Goal: Find specific page/section: Find specific page/section

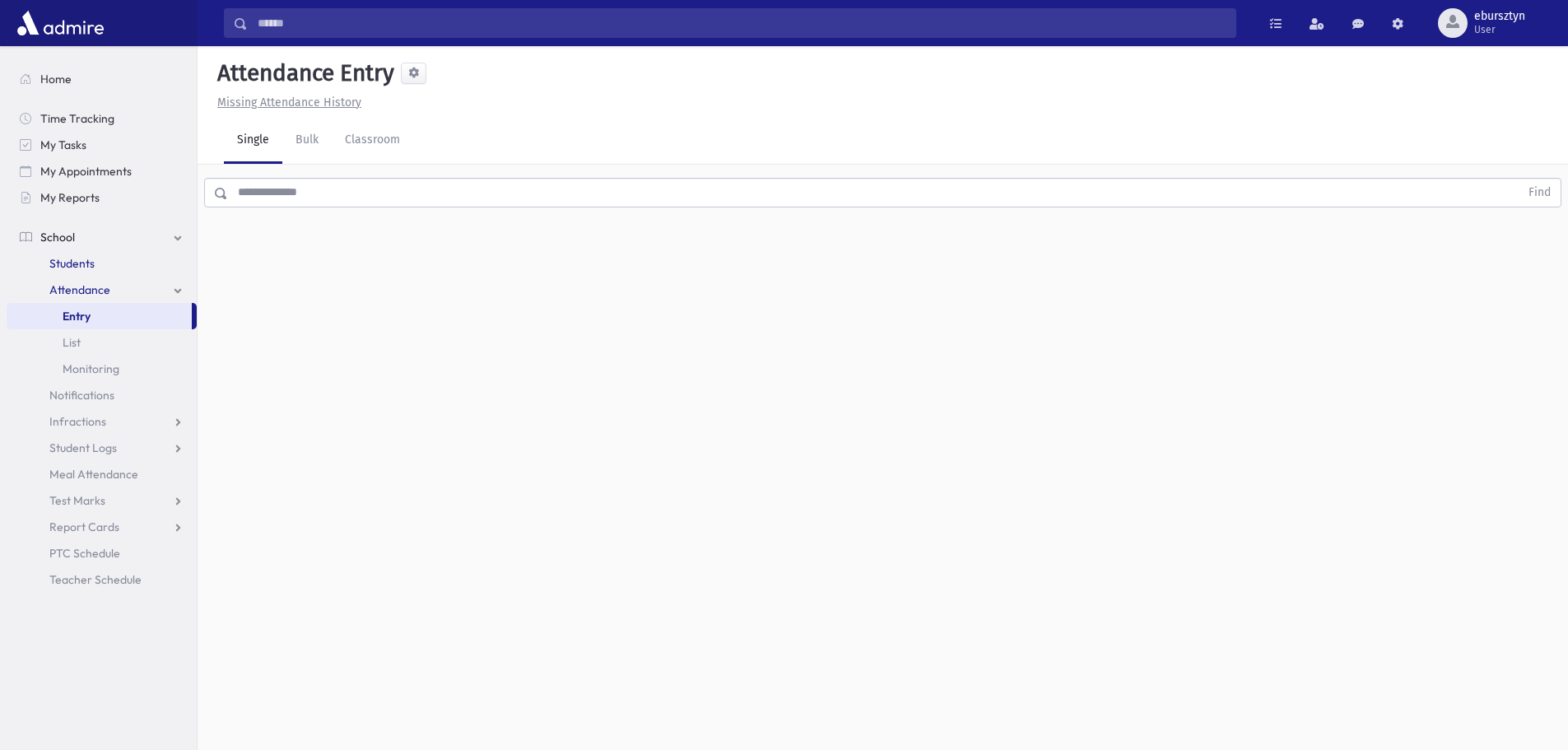
click at [69, 261] on span "Students" at bounding box center [72, 262] width 46 height 15
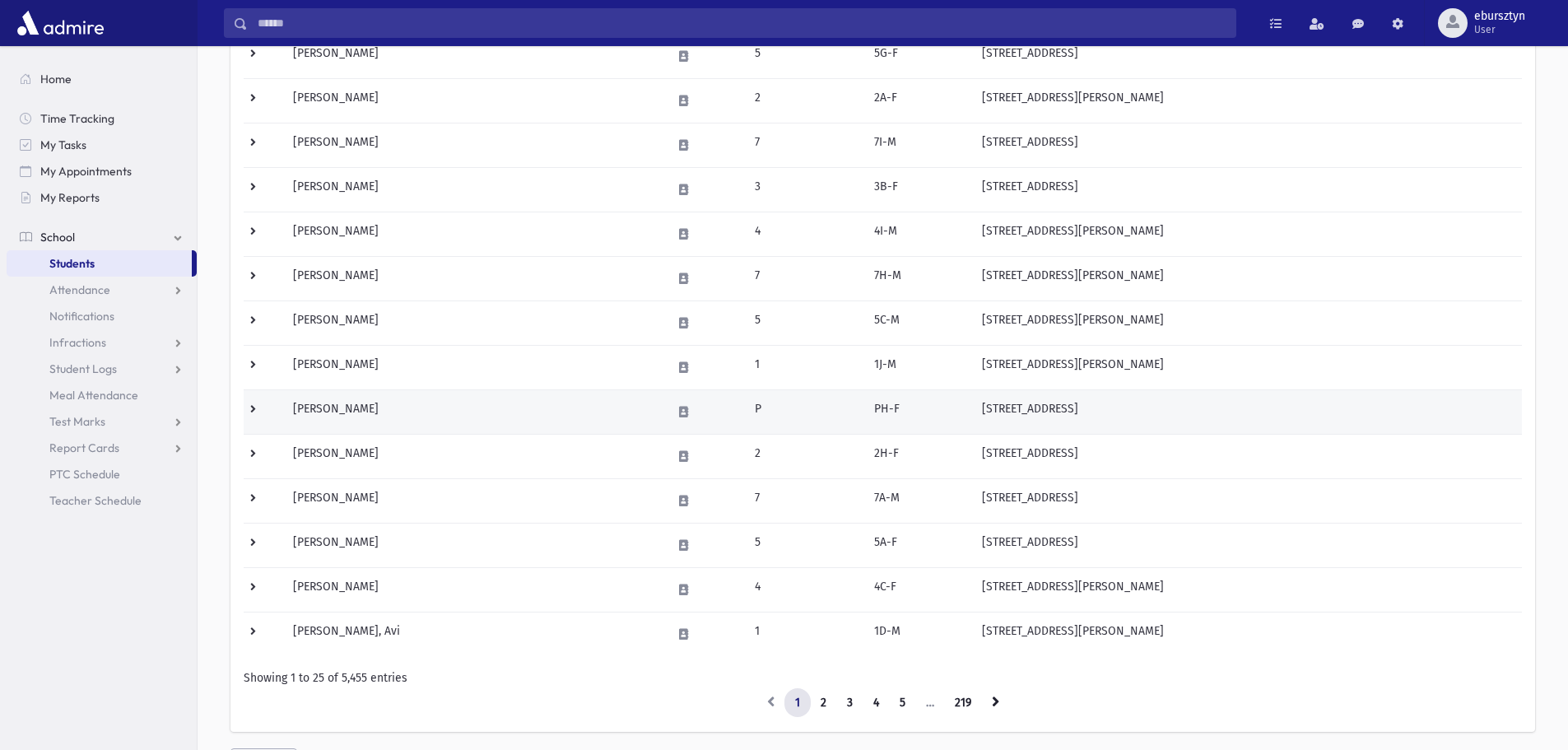
scroll to position [826, 0]
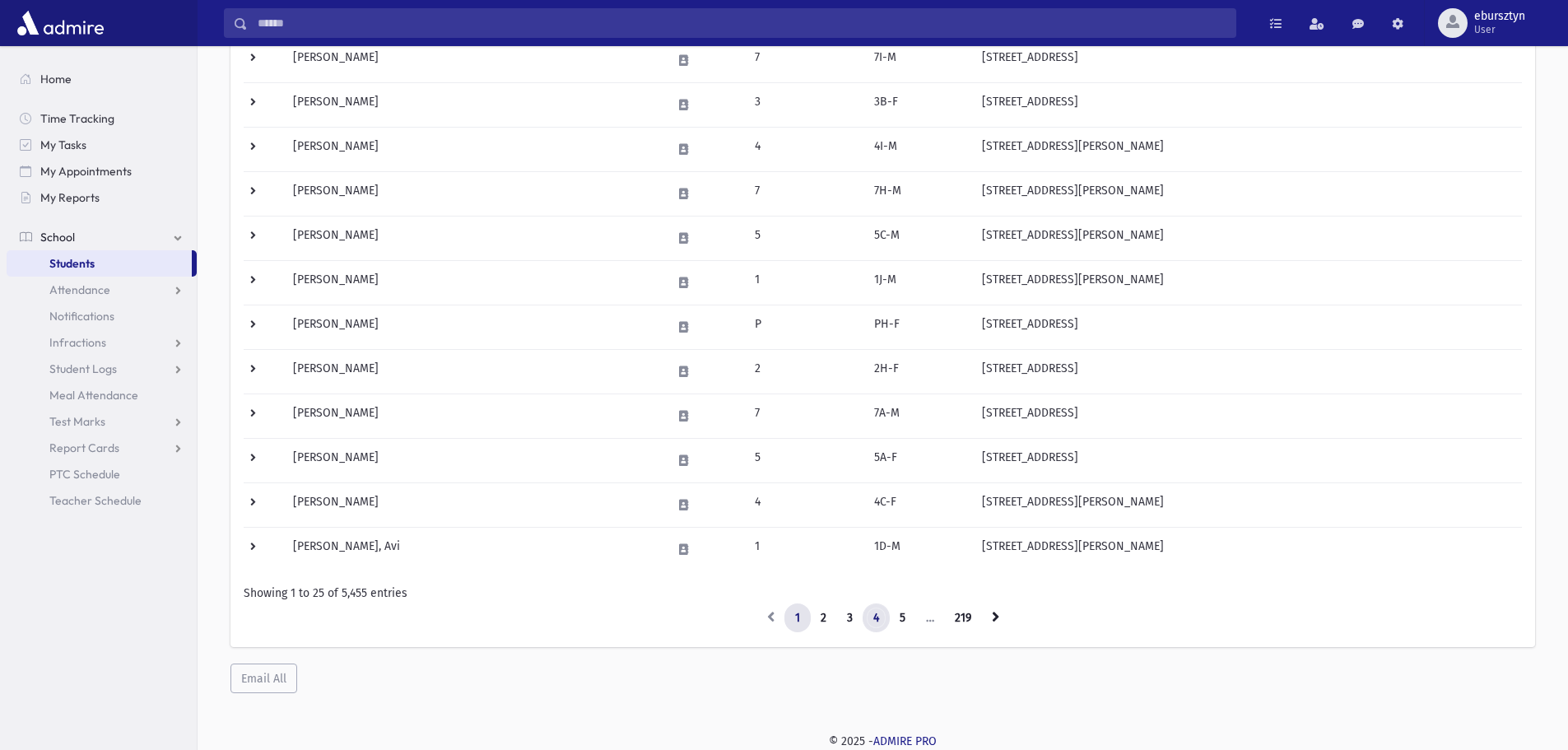
click at [877, 621] on link "4" at bounding box center [876, 618] width 27 height 30
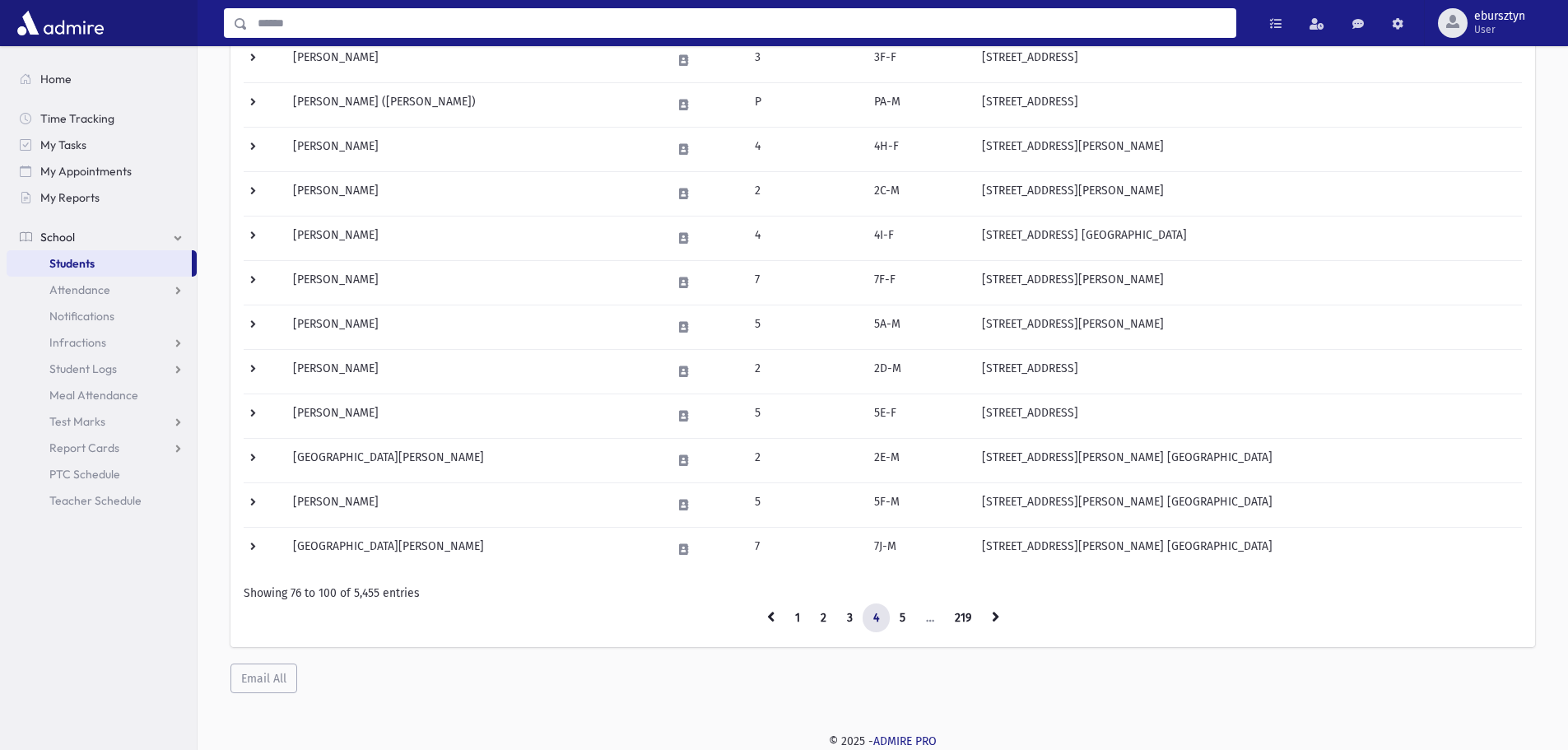
click at [602, 20] on input "Search" at bounding box center [741, 22] width 988 height 30
type input "*********"
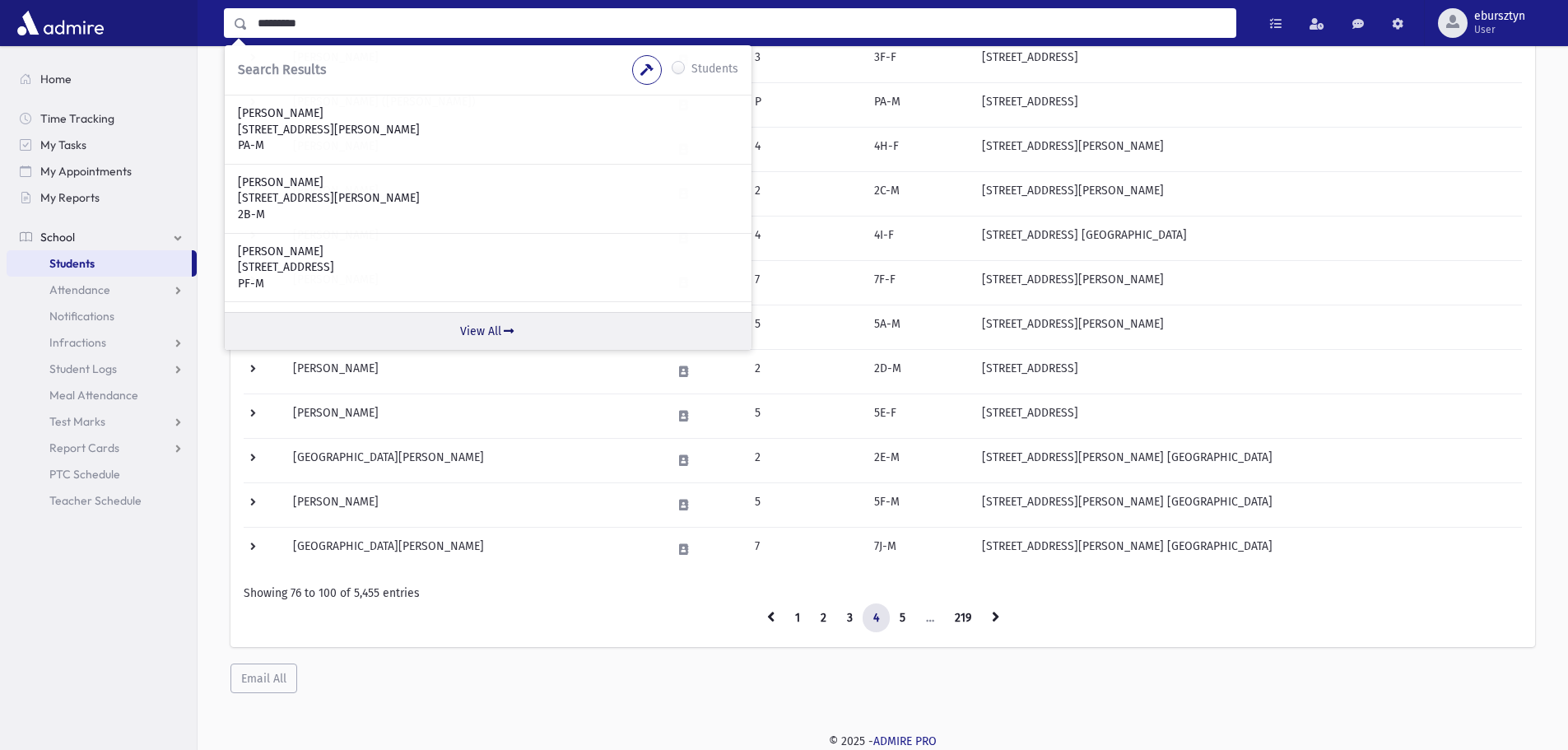
click at [479, 331] on link "View All" at bounding box center [488, 330] width 527 height 38
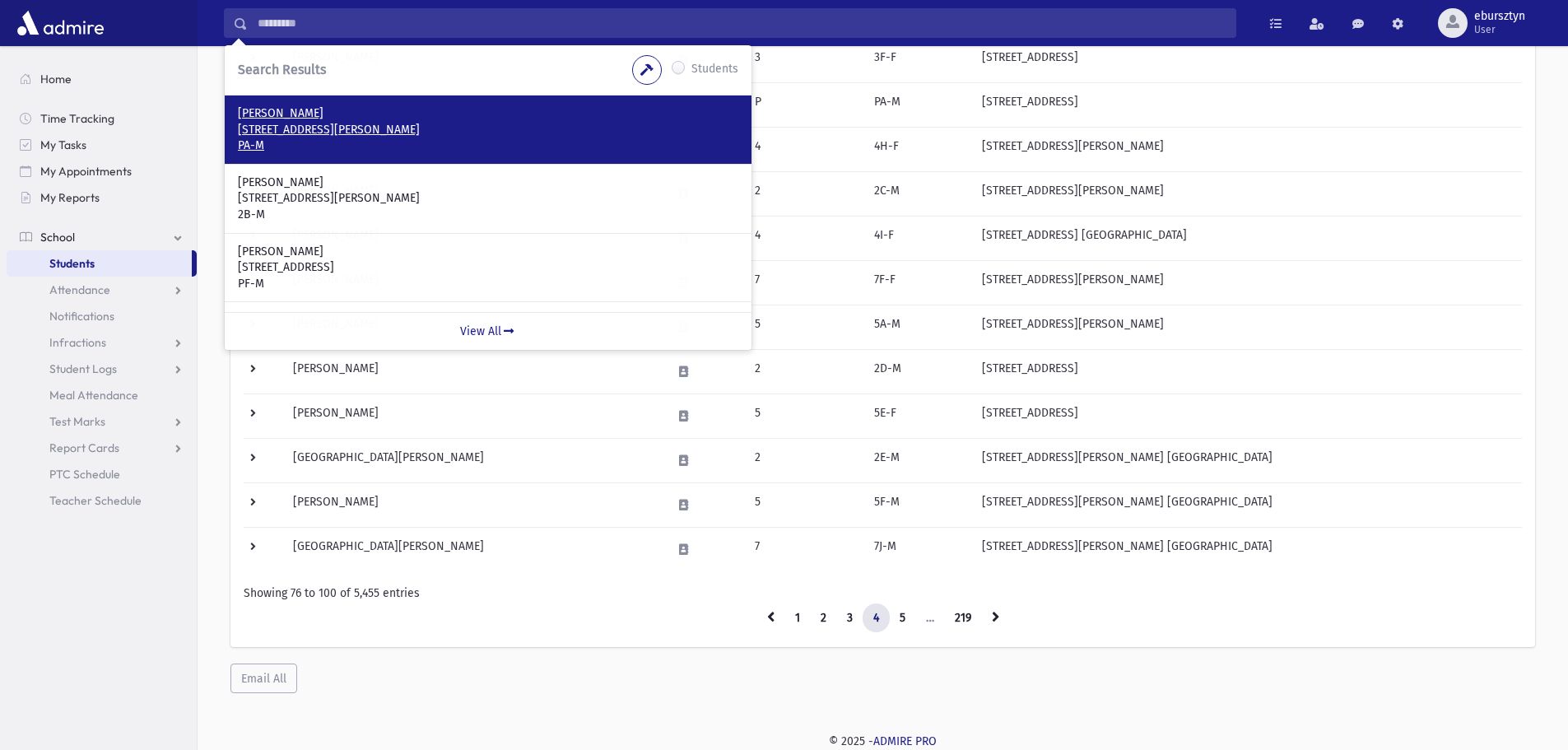
click at [415, 142] on p "PA-M" at bounding box center [488, 145] width 500 height 17
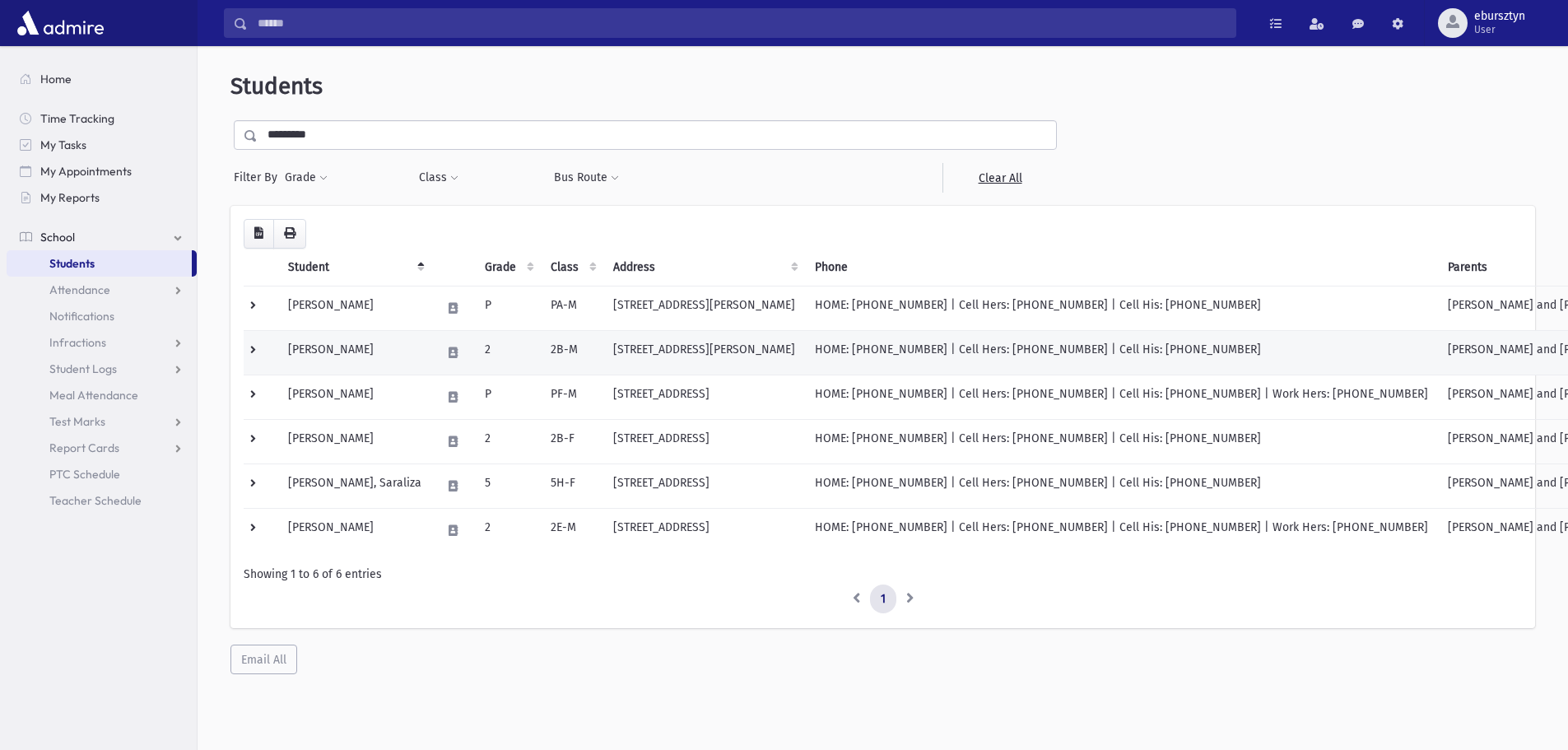
click at [356, 345] on td "Leshinsky, Meir Yaakov" at bounding box center [355, 353] width 153 height 45
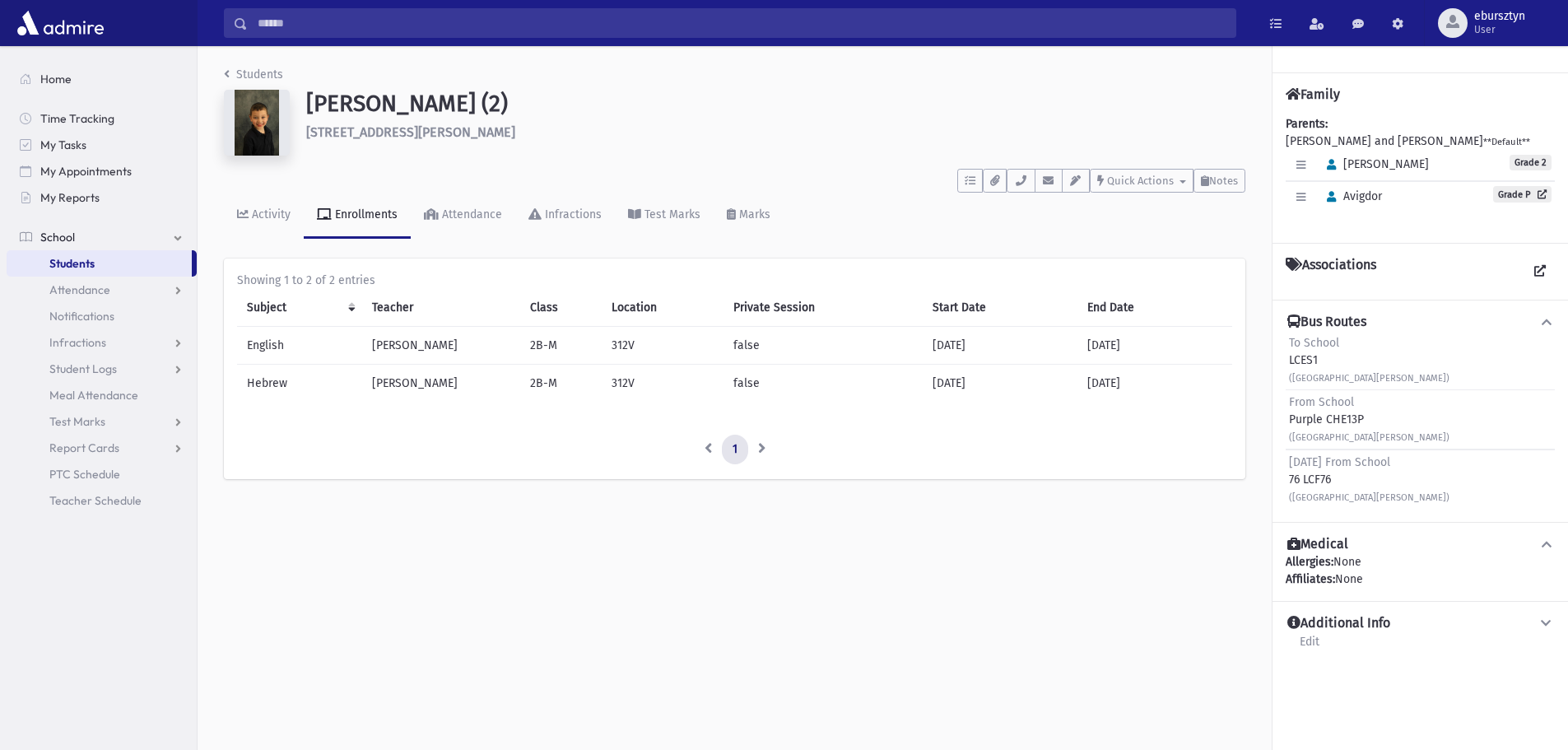
click at [258, 111] on img at bounding box center [256, 122] width 66 height 66
click at [560, 138] on h6 "214 John Street Lakewood" at bounding box center [775, 132] width 939 height 16
click at [268, 125] on img at bounding box center [256, 122] width 66 height 66
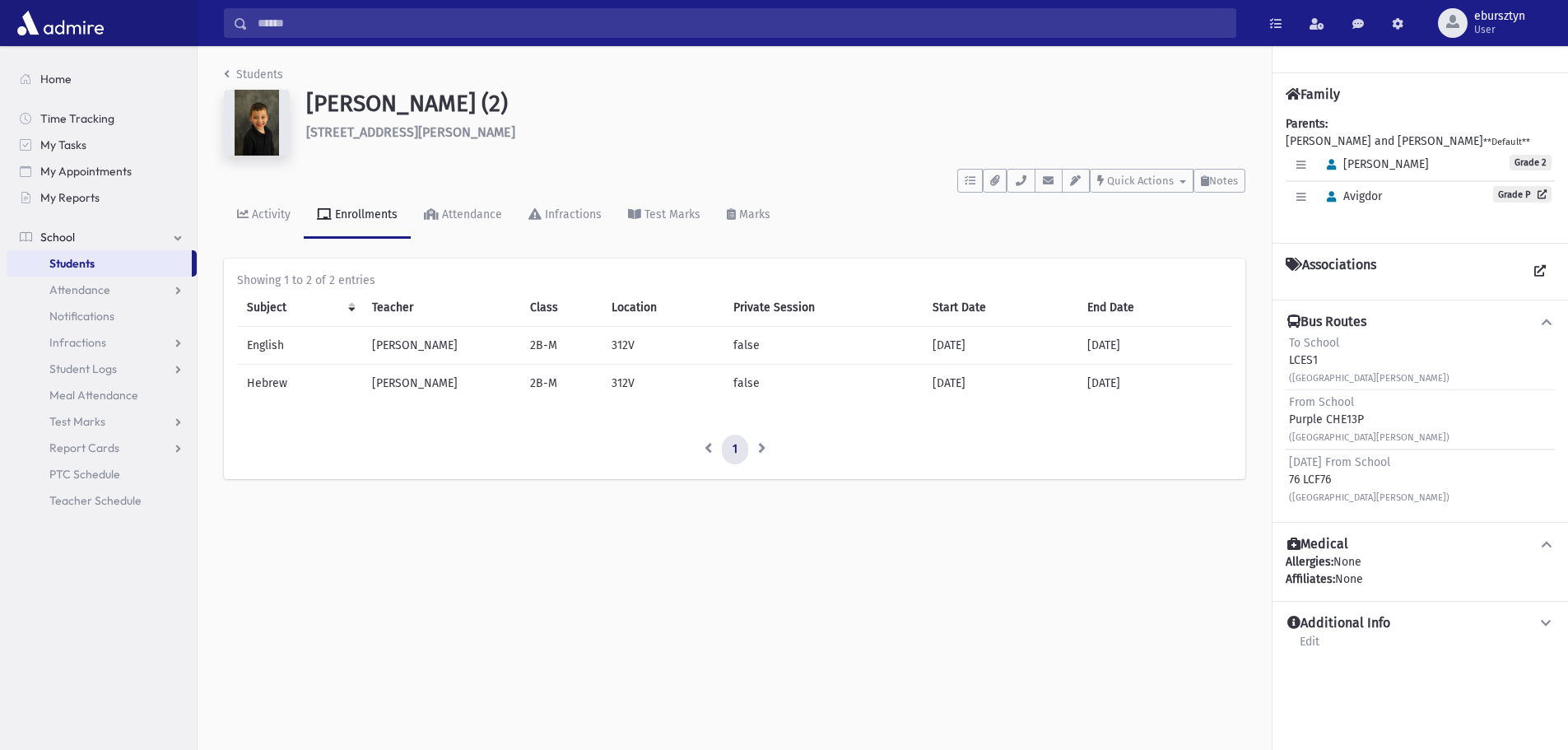
click at [268, 125] on img at bounding box center [256, 122] width 66 height 66
